Goal: Find specific page/section: Find specific page/section

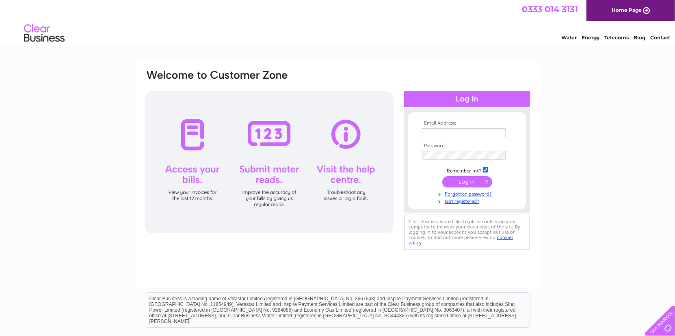
type input "secretary@giffordgolfclub.com"
click at [465, 179] on input "submit" at bounding box center [467, 181] width 50 height 11
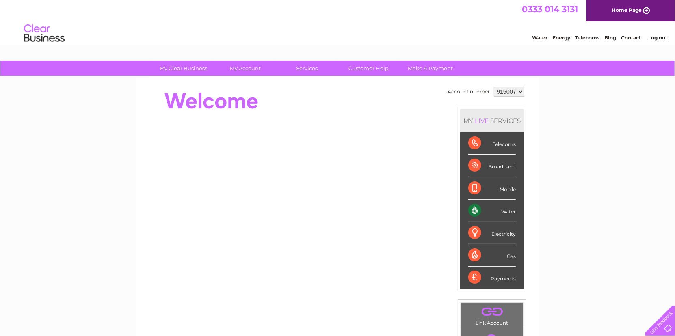
click at [508, 212] on div "Water" at bounding box center [491, 211] width 47 height 22
click at [505, 210] on div "Water" at bounding box center [491, 211] width 47 height 22
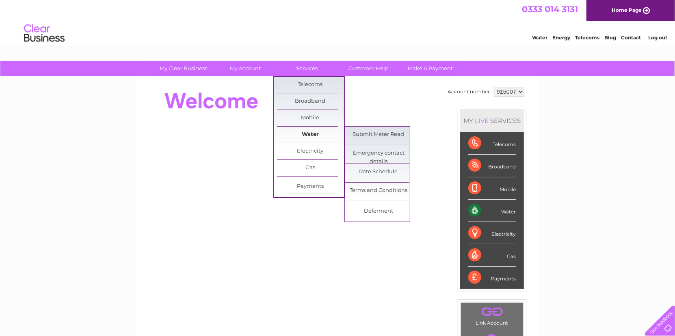
click at [310, 133] on link "Water" at bounding box center [310, 135] width 67 height 16
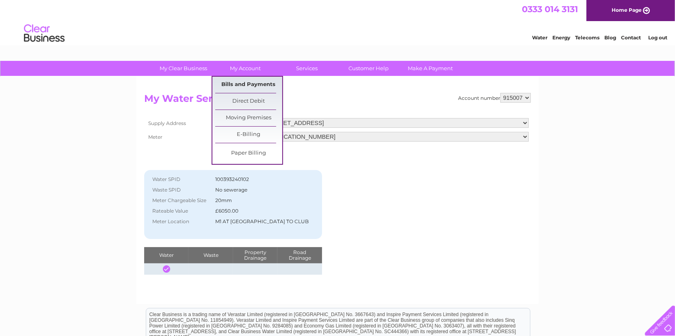
click at [238, 84] on link "Bills and Payments" at bounding box center [248, 85] width 67 height 16
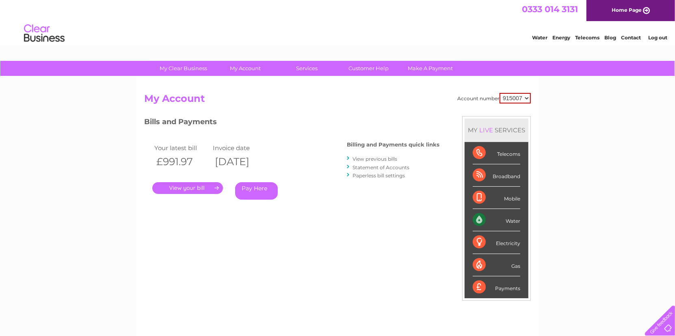
click at [201, 188] on link "." at bounding box center [187, 188] width 71 height 12
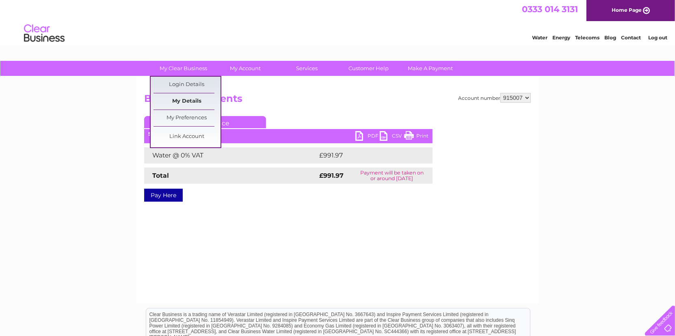
click at [191, 100] on link "My Details" at bounding box center [186, 101] width 67 height 16
